Goal: Task Accomplishment & Management: Complete application form

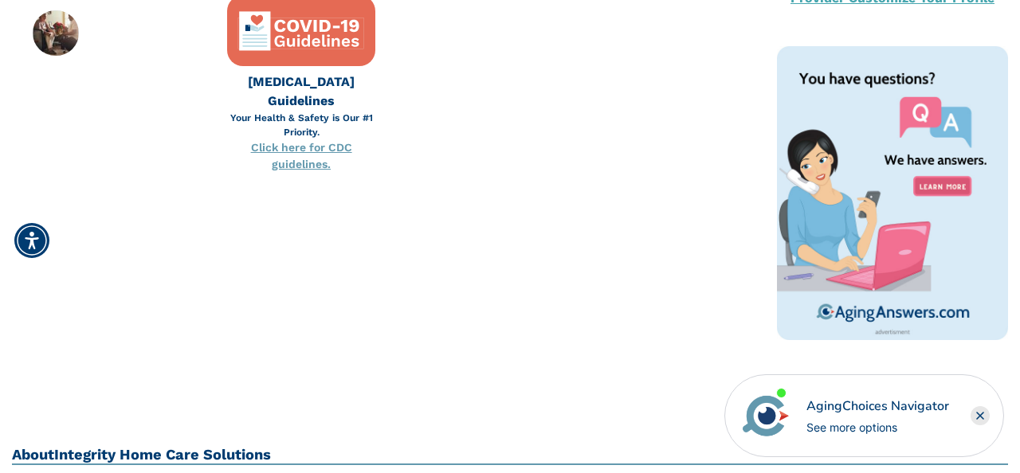
scroll to position [294, 0]
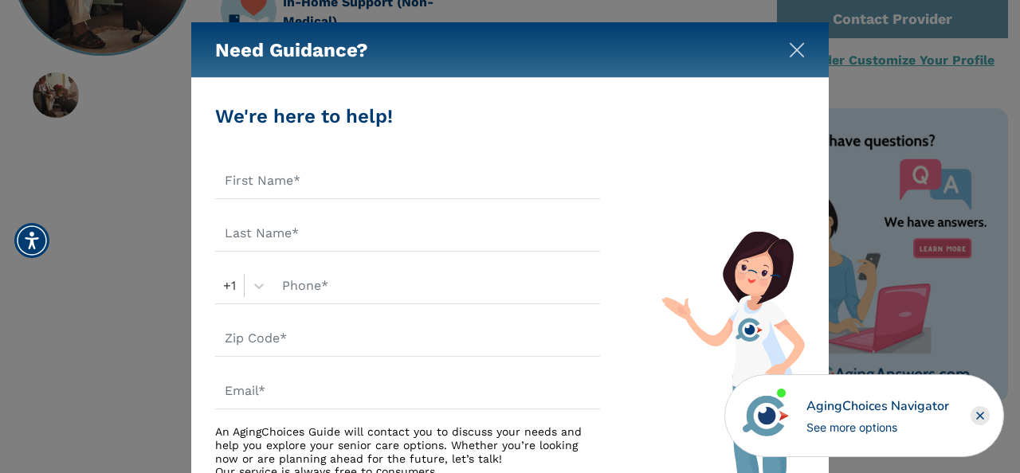
click at [799, 47] on img "Close" at bounding box center [797, 50] width 16 height 16
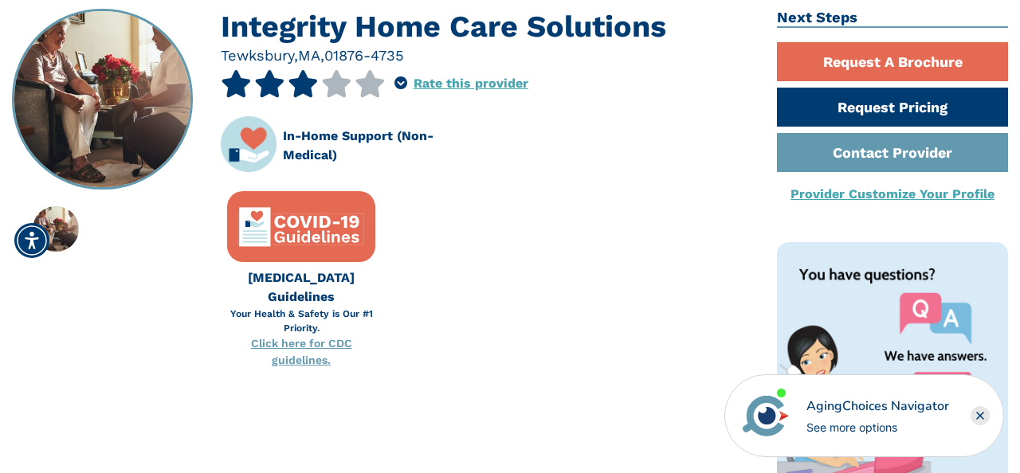
scroll to position [151, 0]
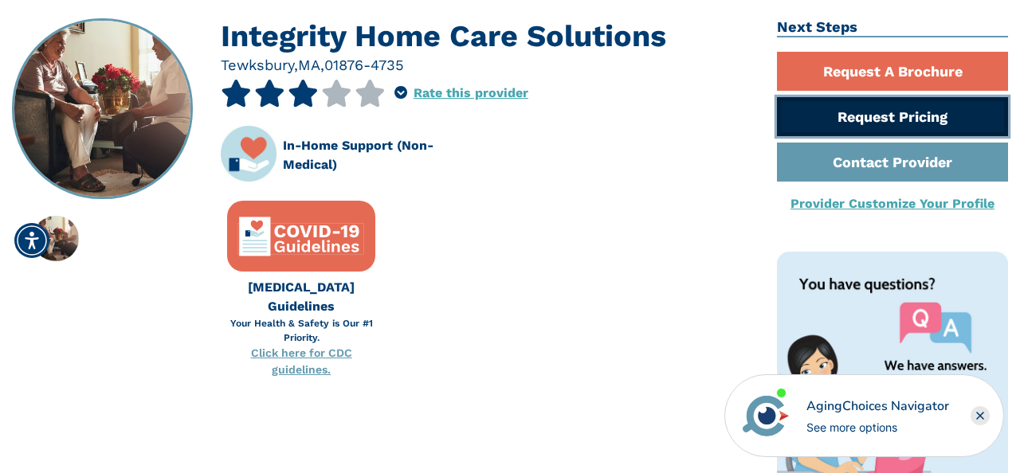
click at [908, 111] on link "Request Pricing" at bounding box center [892, 116] width 231 height 39
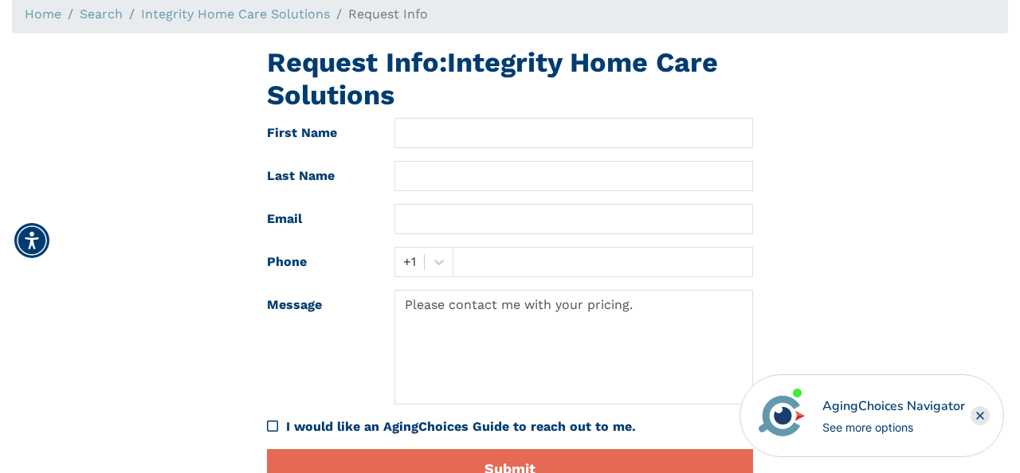
scroll to position [18, 0]
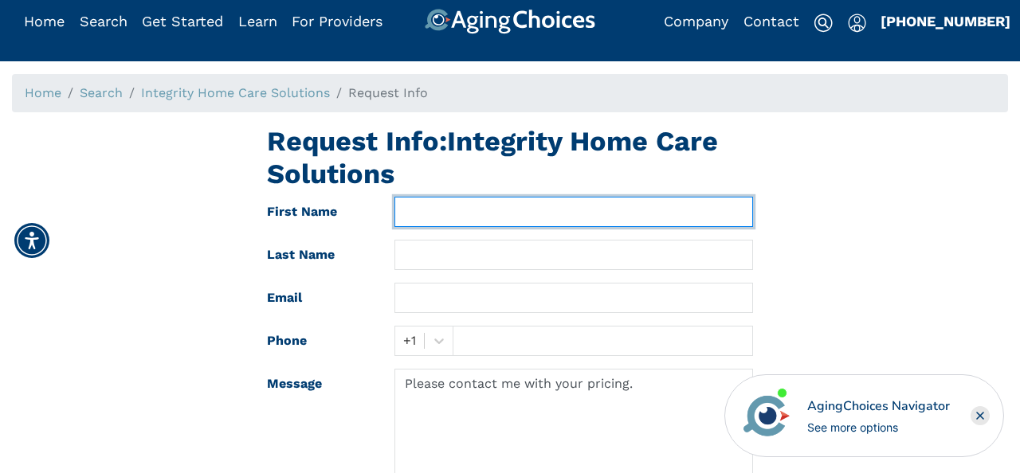
click at [552, 197] on input "text" at bounding box center [574, 212] width 359 height 30
type input "Steven"
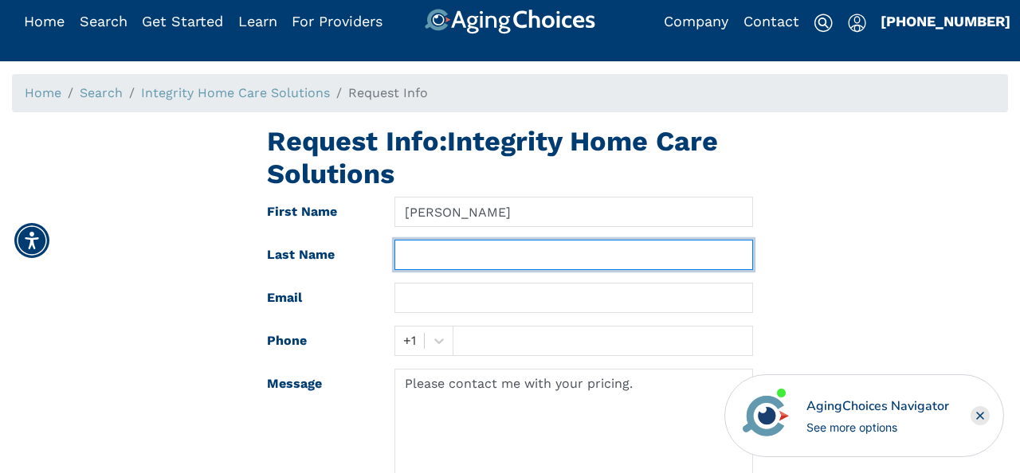
type input "Cordeiro"
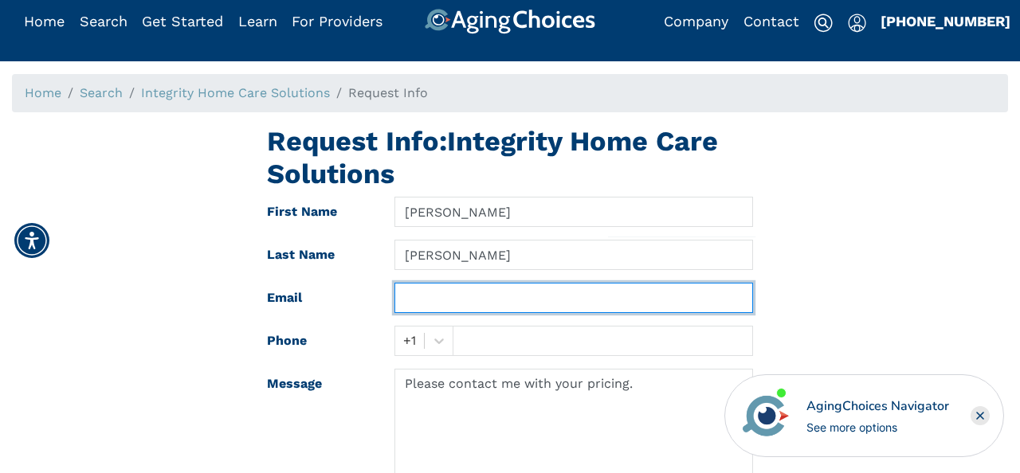
type input "StevenG.Cordeiro@gmail.com"
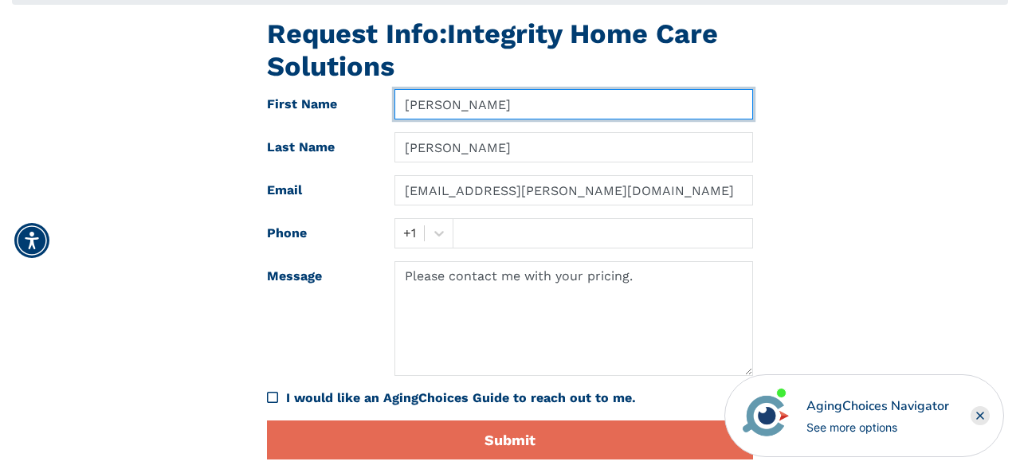
scroll to position [159, 0]
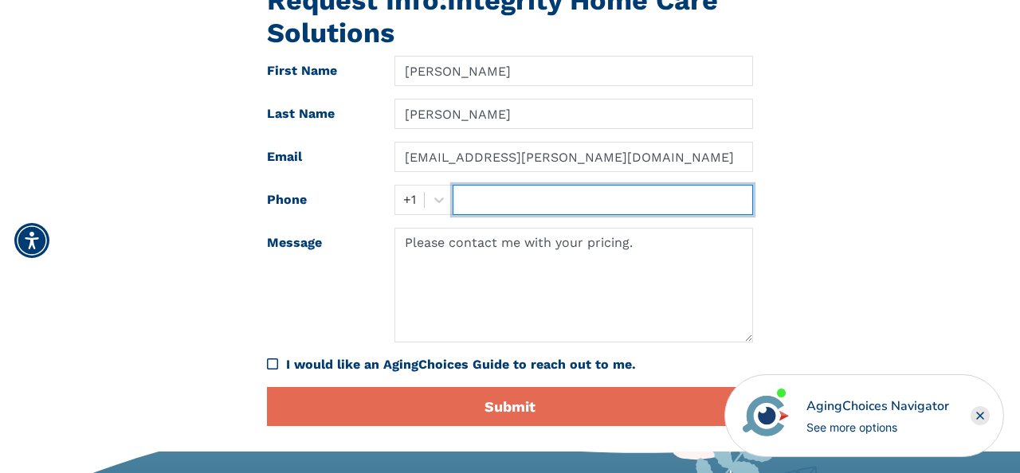
click at [511, 191] on input "text" at bounding box center [603, 200] width 300 height 30
type input "9784209976"
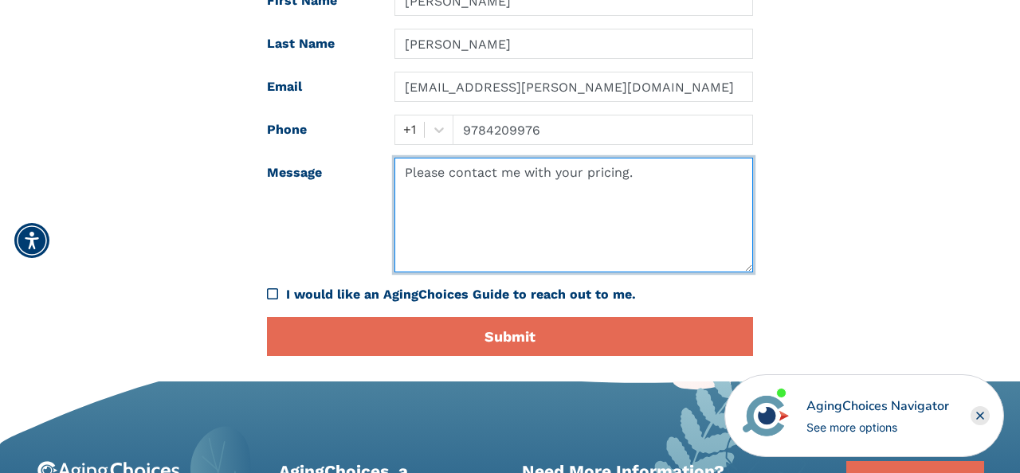
scroll to position [230, 0]
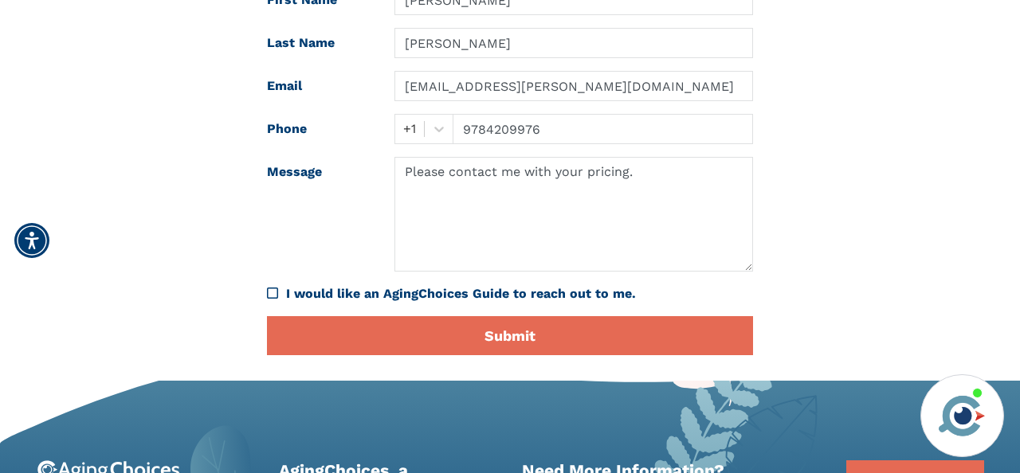
click at [274, 293] on icon "I would like an AgingChoices Guide to reach out to me." at bounding box center [272, 293] width 11 height 13
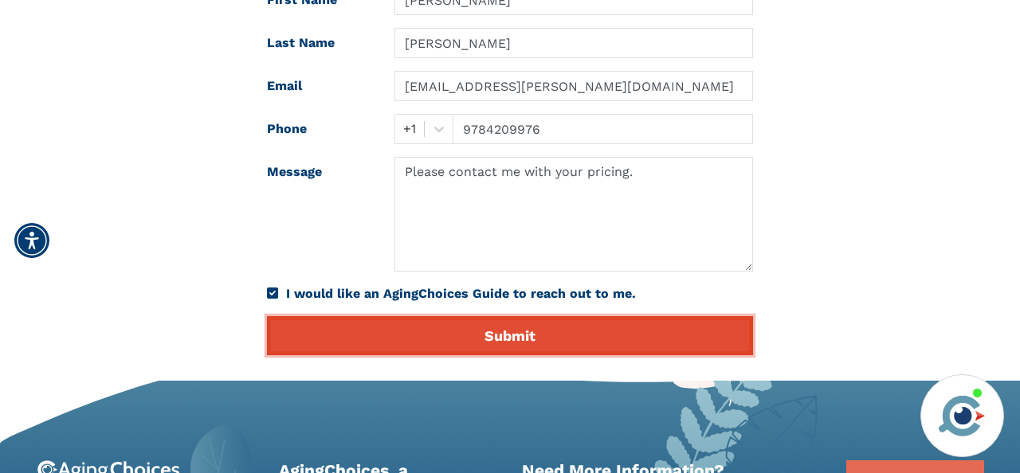
click at [403, 326] on button "Submit" at bounding box center [510, 335] width 486 height 39
